Goal: Navigation & Orientation: Find specific page/section

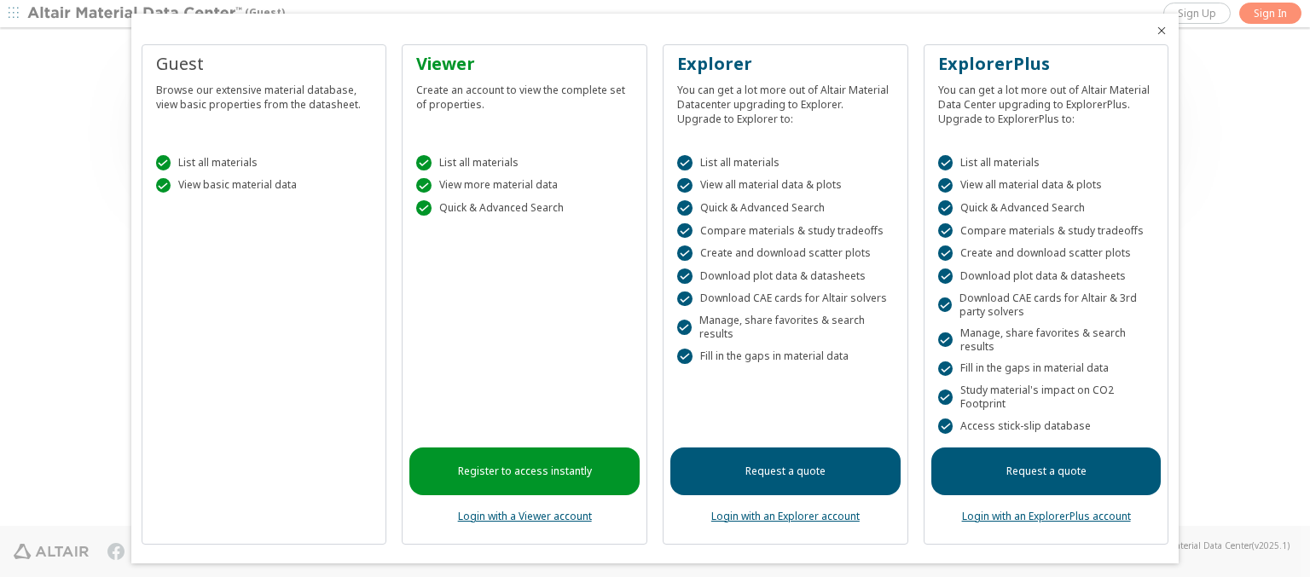
click at [1155, 31] on icon "Close" at bounding box center [1162, 31] width 14 height 14
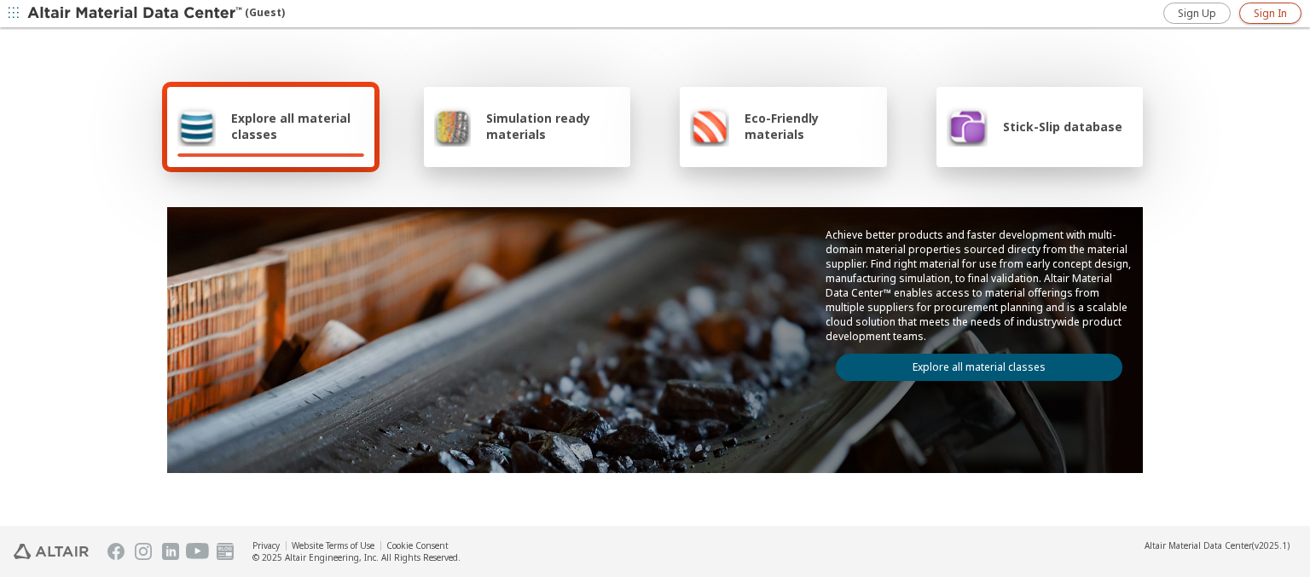
click at [1270, 13] on span "Sign In" at bounding box center [1270, 14] width 33 height 14
click at [136, 14] on img at bounding box center [135, 13] width 217 height 17
click at [291, 126] on span "Explore all material classes" at bounding box center [297, 126] width 133 height 32
click at [972, 363] on link "Explore all material classes" at bounding box center [979, 367] width 287 height 27
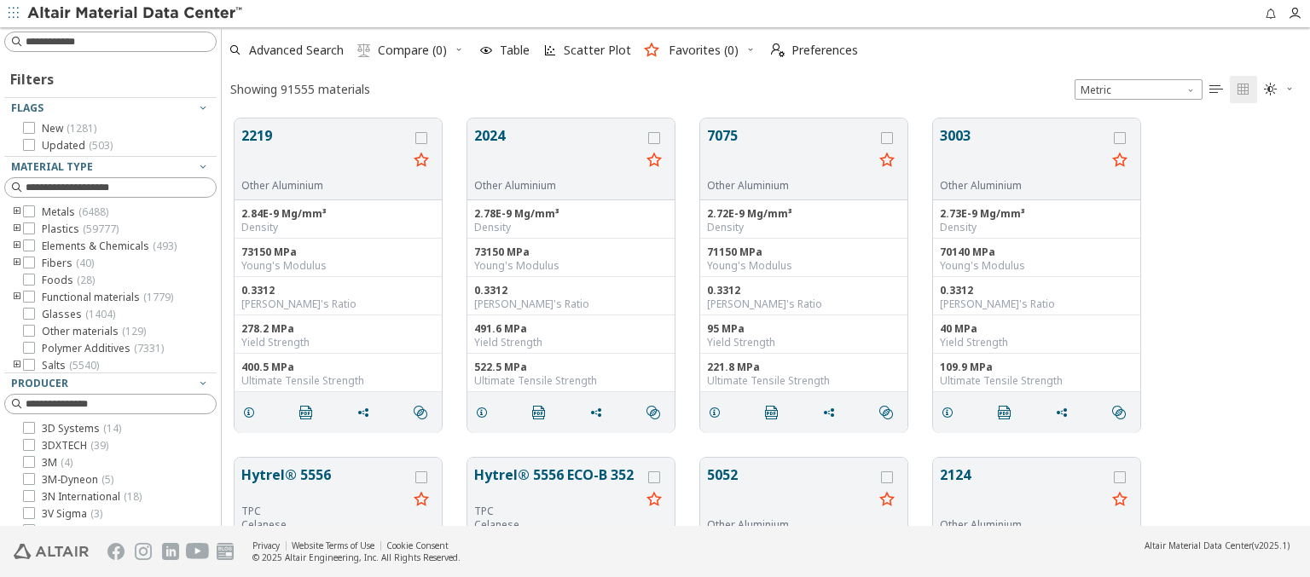
scroll to position [408, 1075]
click at [809, 50] on span "Preferences" at bounding box center [824, 50] width 67 height 12
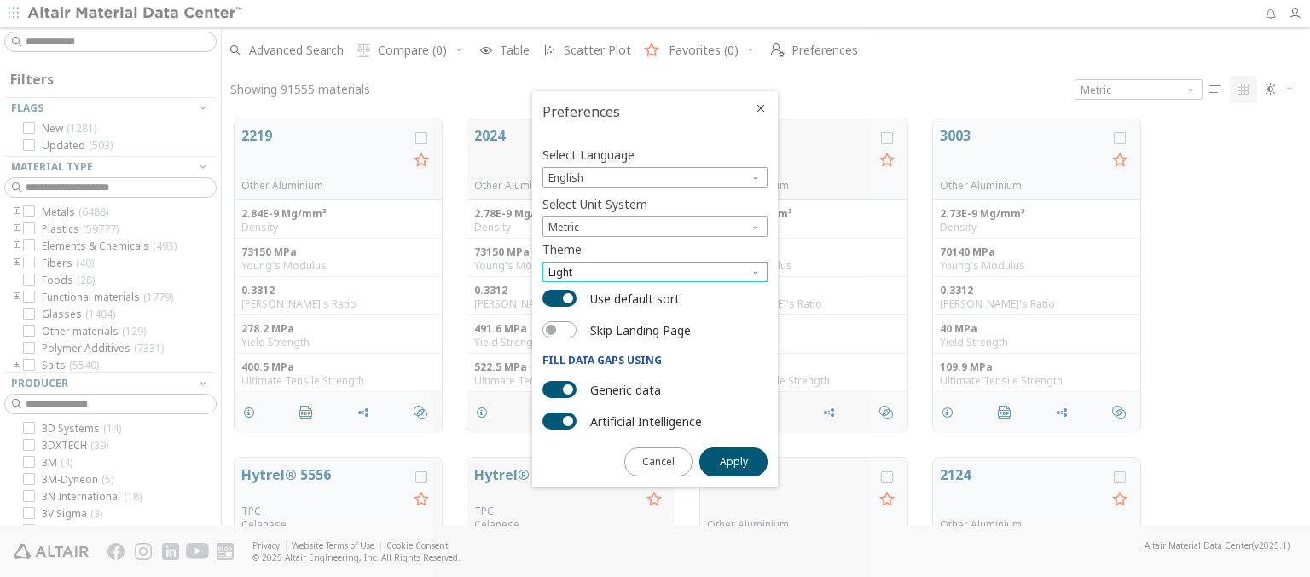
click at [655, 272] on span "Light" at bounding box center [654, 272] width 225 height 20
click at [574, 314] on span "Light Blue" at bounding box center [574, 314] width 48 height 14
click at [733, 461] on span "Apply" at bounding box center [734, 462] width 28 height 14
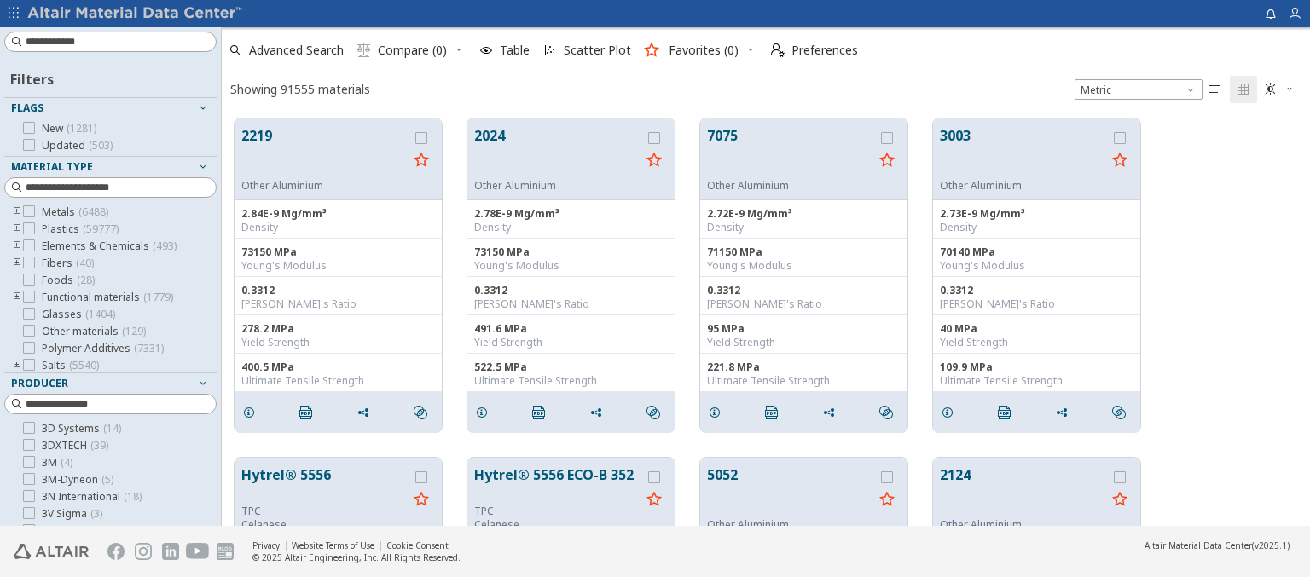
click at [136, 14] on img at bounding box center [135, 13] width 217 height 17
